Goal: Information Seeking & Learning: Check status

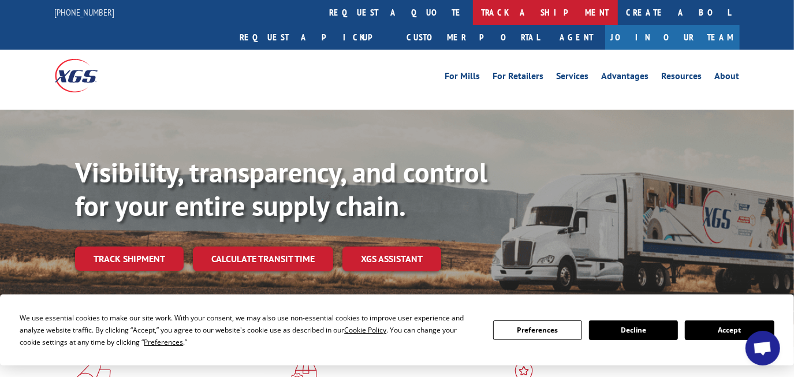
click at [473, 12] on link "track a shipment" at bounding box center [545, 12] width 145 height 25
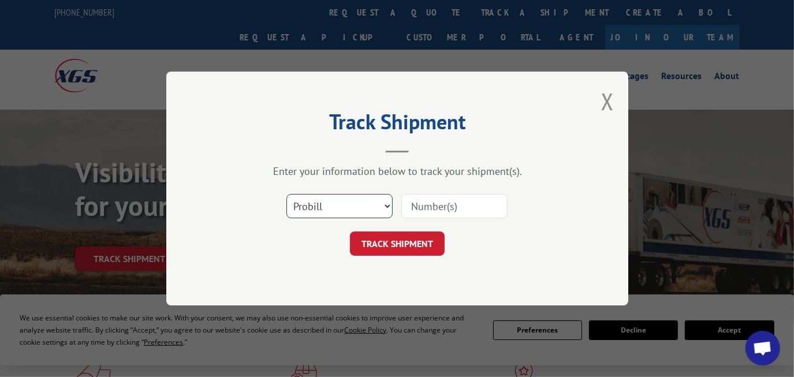
click at [345, 199] on select "Select category... Probill BOL PO" at bounding box center [339, 206] width 106 height 24
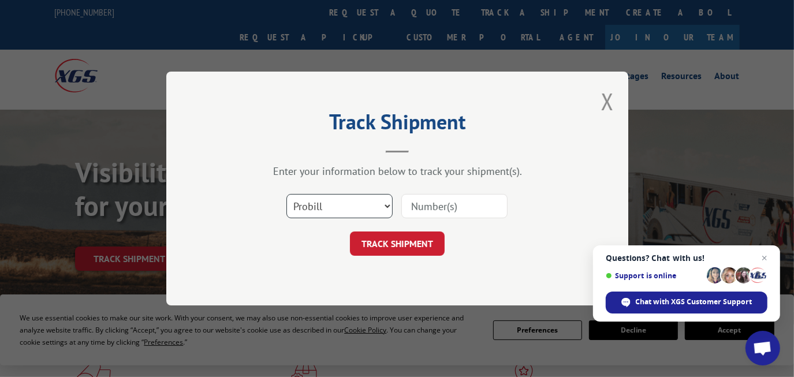
select select "bol"
click at [286, 194] on select "Select category... Probill BOL PO" at bounding box center [339, 206] width 106 height 24
click at [415, 206] on input at bounding box center [454, 206] width 106 height 24
paste input "6874915"
type input "6874915"
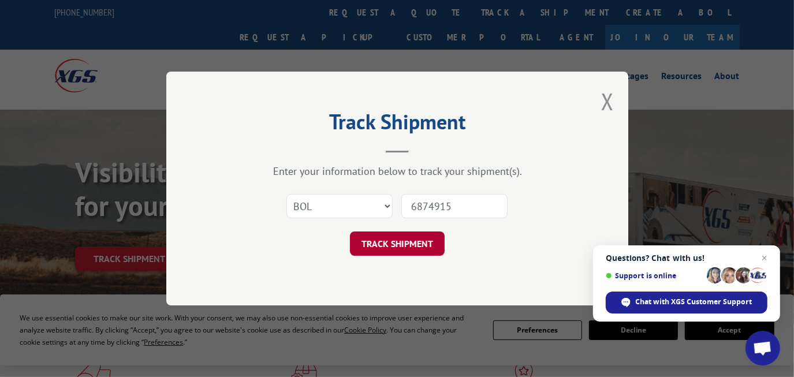
click at [394, 241] on button "TRACK SHIPMENT" at bounding box center [397, 244] width 95 height 24
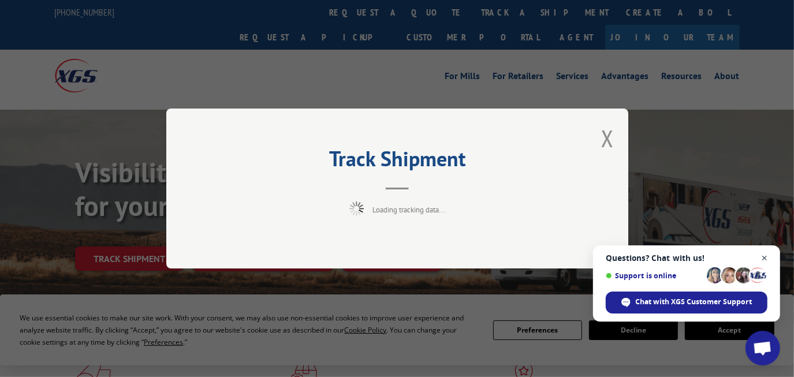
click at [763, 257] on span "Close chat" at bounding box center [765, 258] width 14 height 14
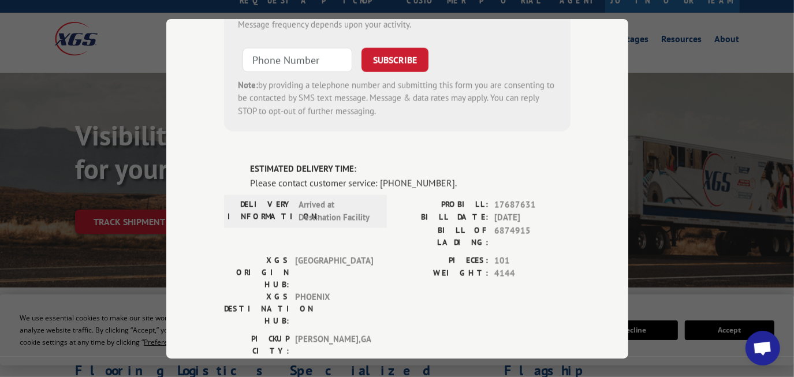
scroll to position [105, 0]
